Goal: Task Accomplishment & Management: Manage account settings

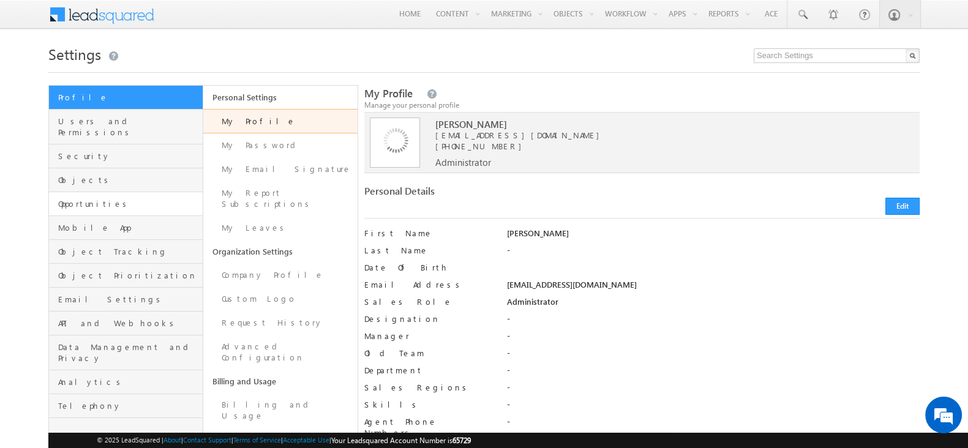
click at [115, 198] on link "Opportunities" at bounding box center [126, 204] width 154 height 24
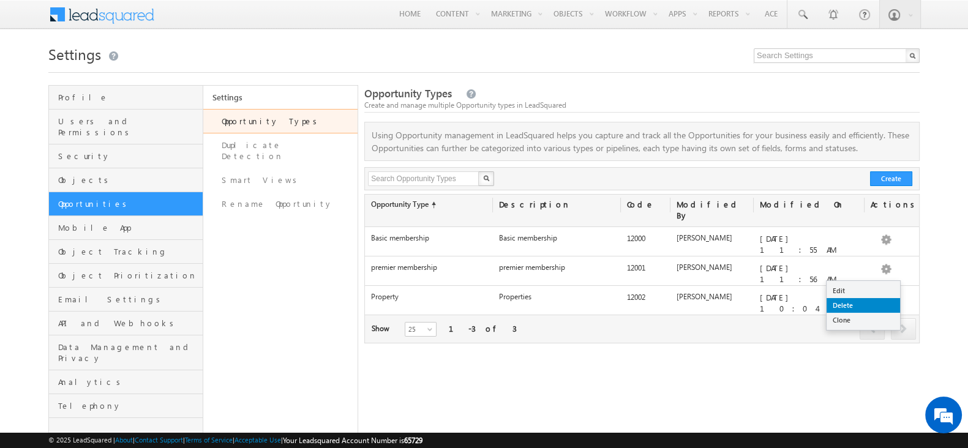
click at [857, 302] on link "Delete" at bounding box center [862, 305] width 73 height 15
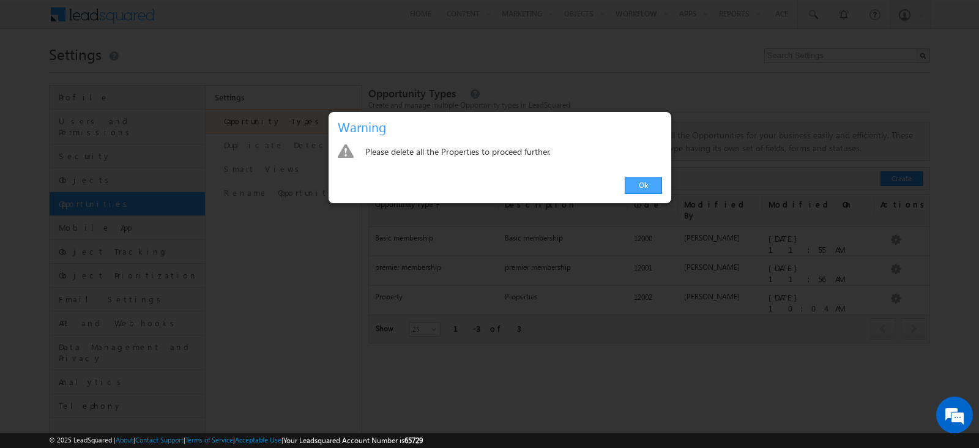
click at [655, 185] on link "Ok" at bounding box center [643, 185] width 37 height 17
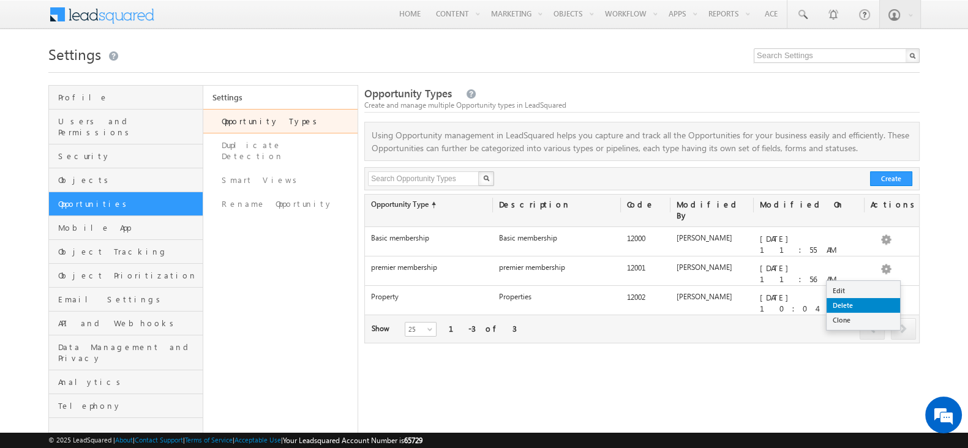
click at [870, 309] on link "Delete" at bounding box center [862, 305] width 73 height 15
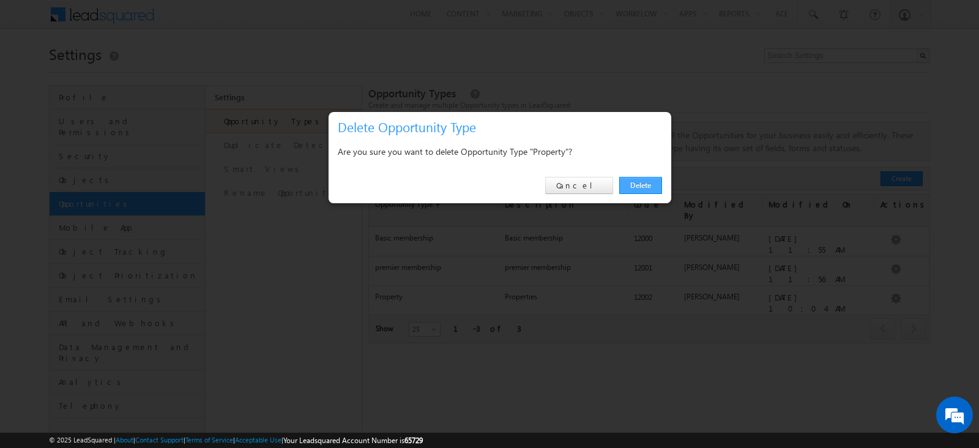
click at [638, 179] on link "Delete" at bounding box center [640, 185] width 43 height 17
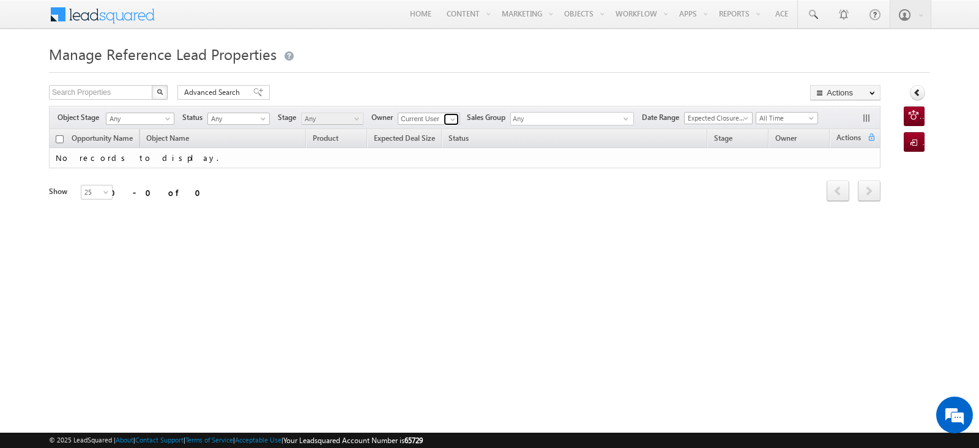
click at [454, 120] on span at bounding box center [453, 119] width 10 height 10
click at [434, 133] on link "Any" at bounding box center [429, 131] width 62 height 13
type input "Any"
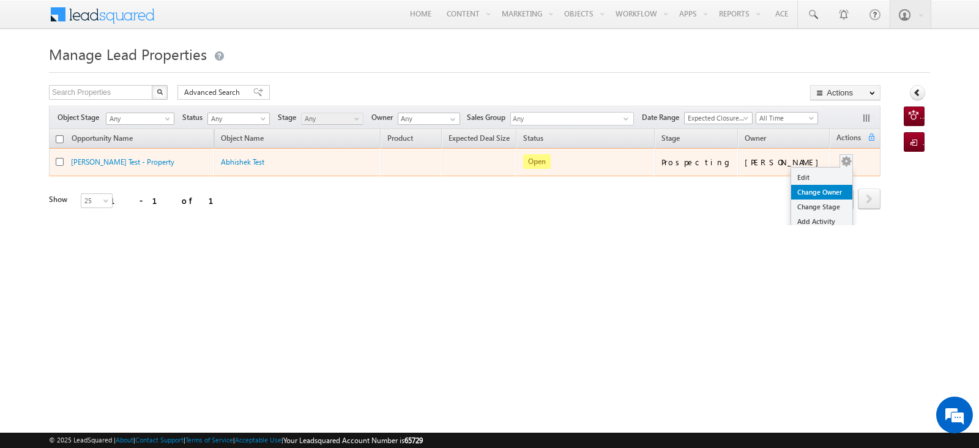
scroll to position [35, 0]
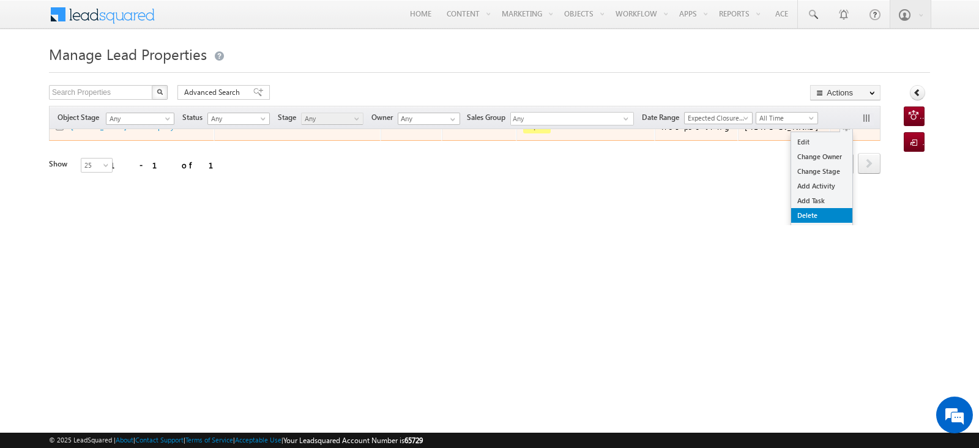
click at [813, 209] on link "Delete" at bounding box center [821, 215] width 61 height 15
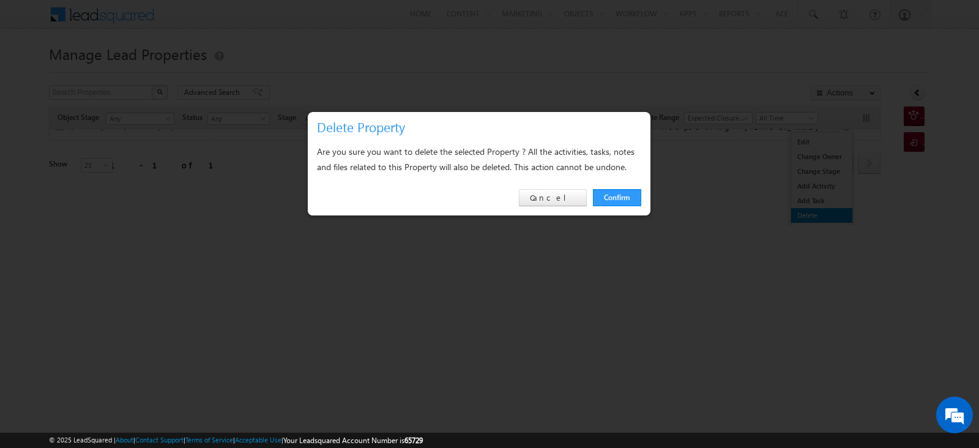
scroll to position [0, 0]
click at [618, 195] on link "Confirm" at bounding box center [617, 197] width 48 height 17
